Goal: Task Accomplishment & Management: Manage account settings

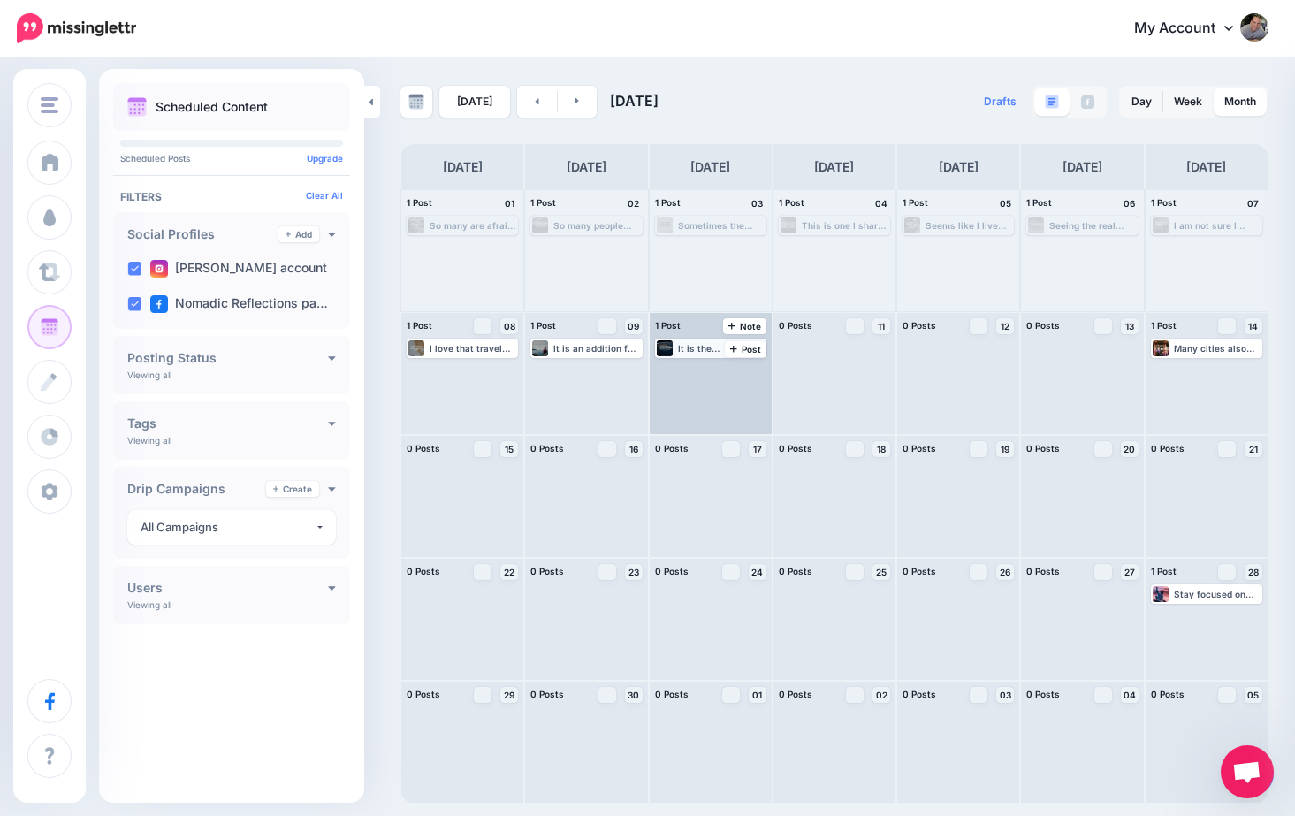
click at [702, 347] on div "It is the experiences that mean so much...." at bounding box center [721, 348] width 87 height 11
click at [691, 368] on span "Edit" at bounding box center [690, 369] width 14 height 9
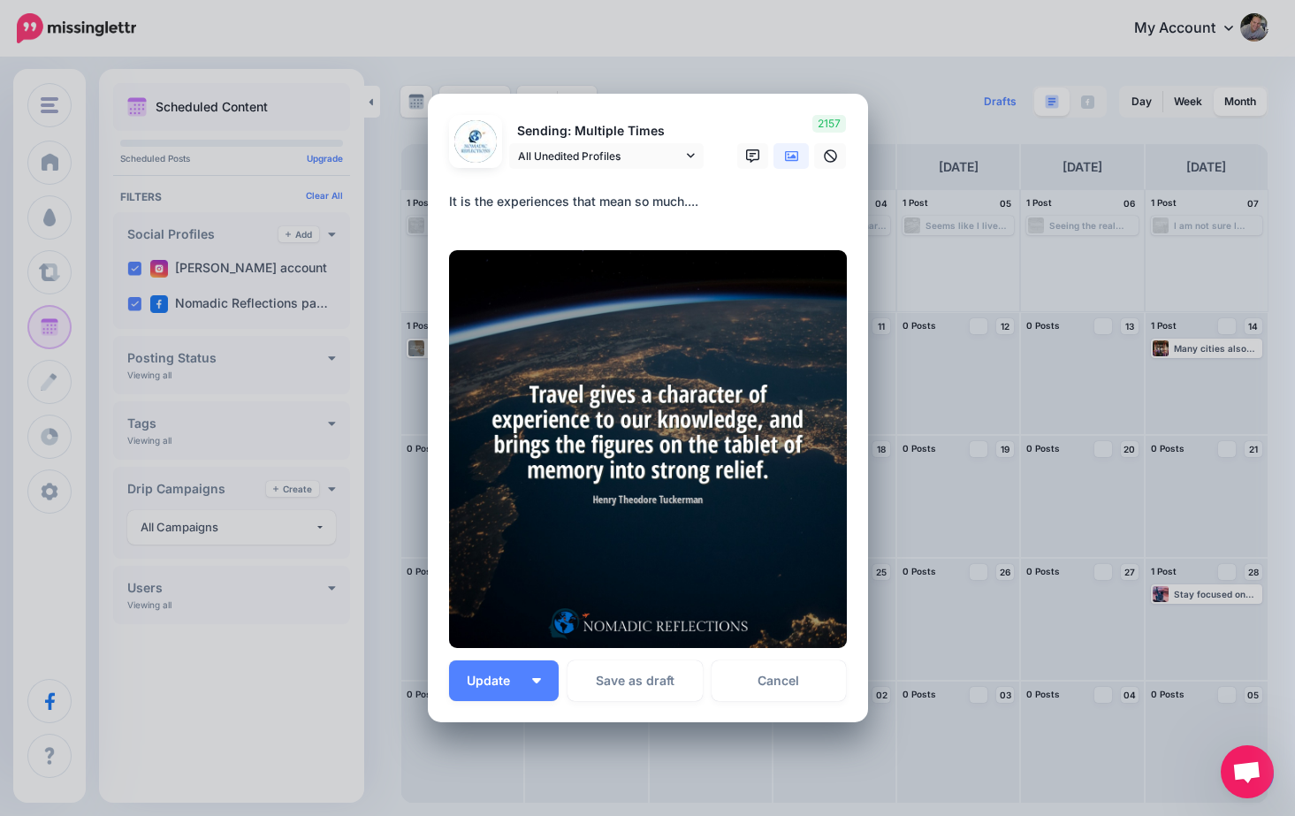
click at [753, 53] on div "Edit Post Loading Sending: Multiple Times All Unedited Profiles" at bounding box center [647, 408] width 1295 height 816
click at [774, 684] on link "Cancel" at bounding box center [779, 680] width 135 height 41
